Goal: Entertainment & Leisure: Consume media (video, audio)

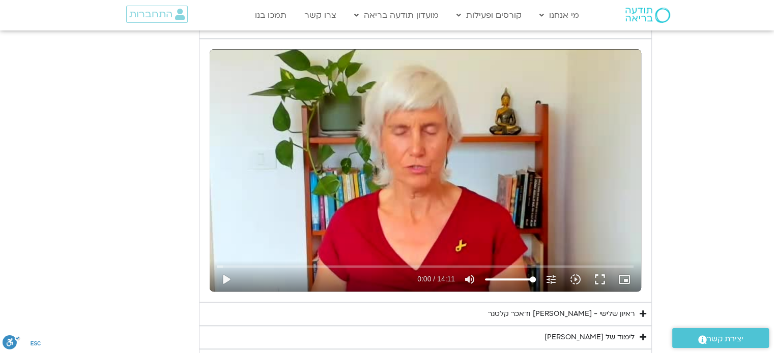
scroll to position [883, 0]
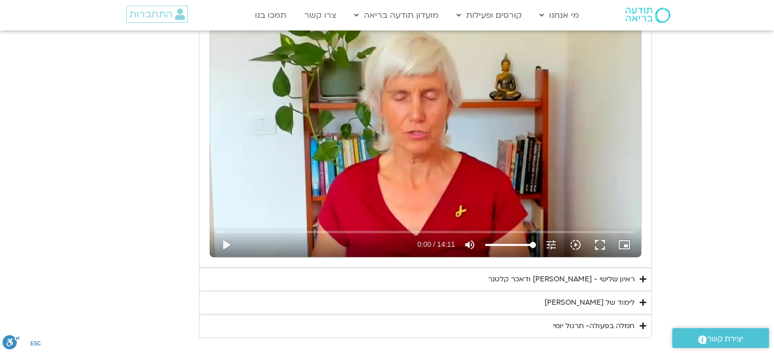
click at [515, 275] on div "ראיון שלישי - [PERSON_NAME] ודאכר קלטנר" at bounding box center [561, 280] width 146 height 12
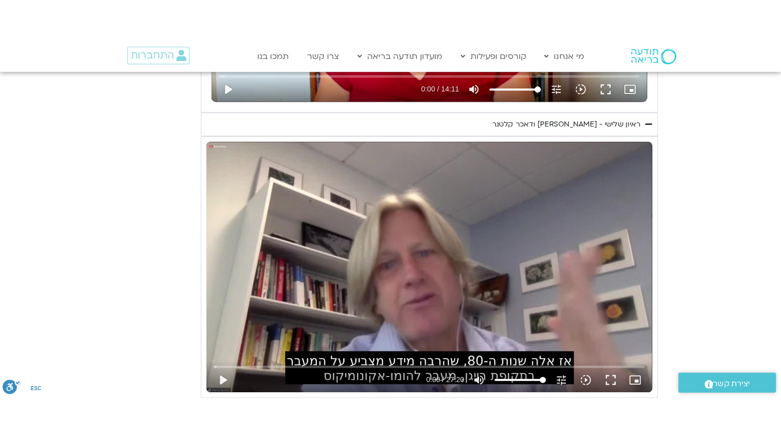
scroll to position [1115, 0]
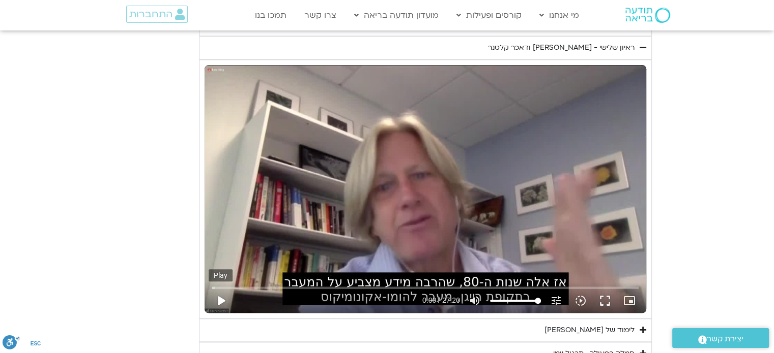
click at [221, 298] on button "play_arrow" at bounding box center [221, 301] width 24 height 24
type input "0.446253"
click at [601, 298] on button "fullscreen" at bounding box center [604, 301] width 24 height 24
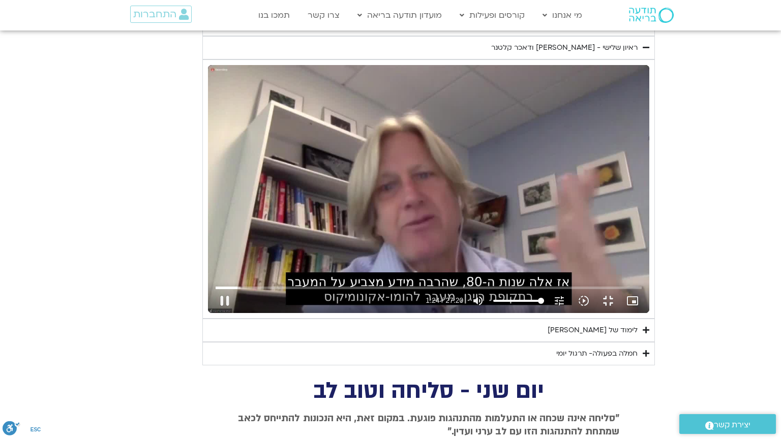
type input "84.954629"
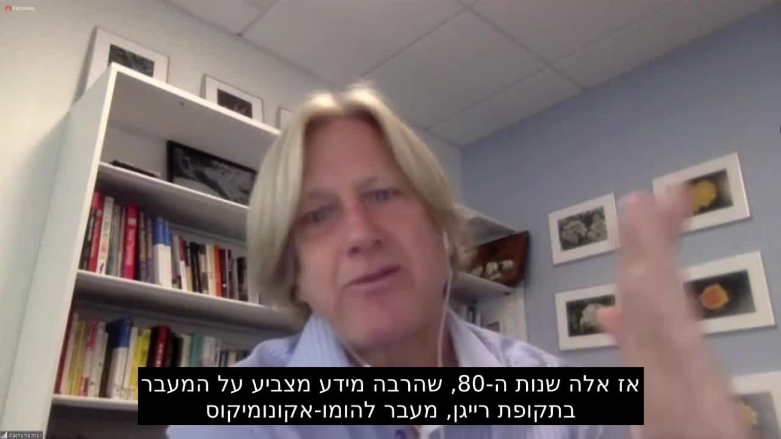
click at [725, 415] on button "fullscreen_exit" at bounding box center [737, 427] width 24 height 24
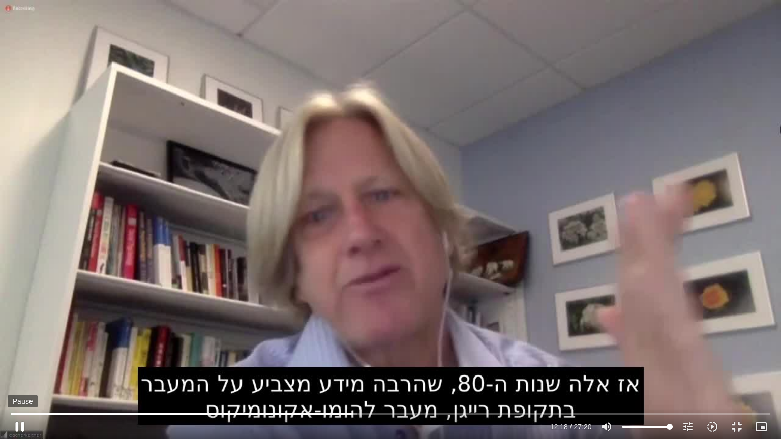
click at [21, 426] on button "pause" at bounding box center [20, 427] width 24 height 24
type input "738.881517"
